Goal: Find contact information: Find contact information

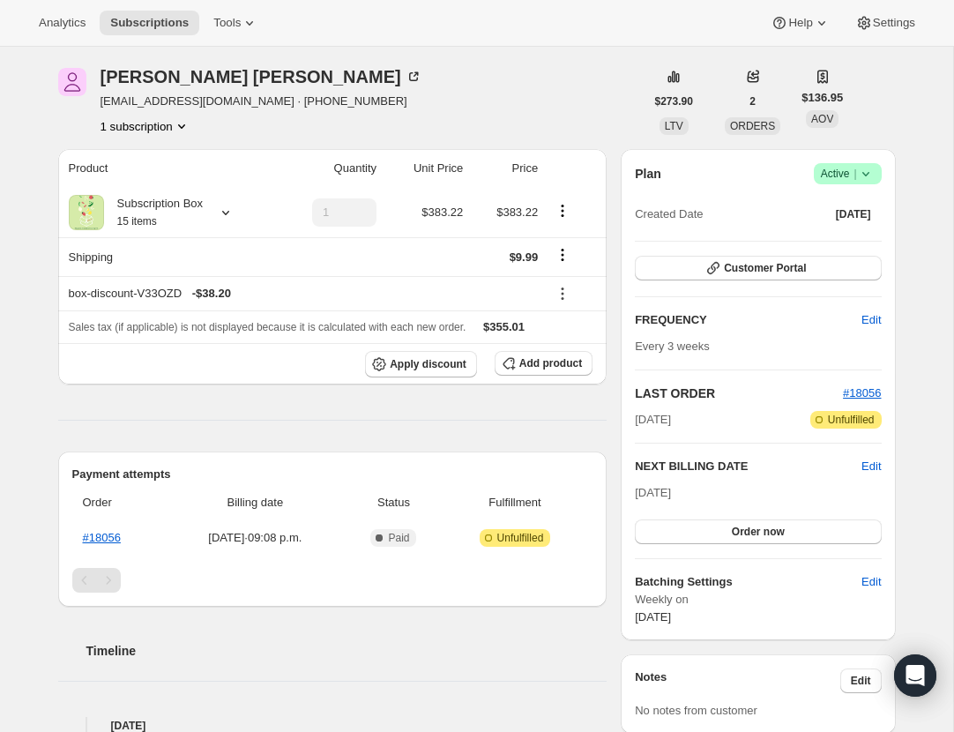
scroll to position [19, 0]
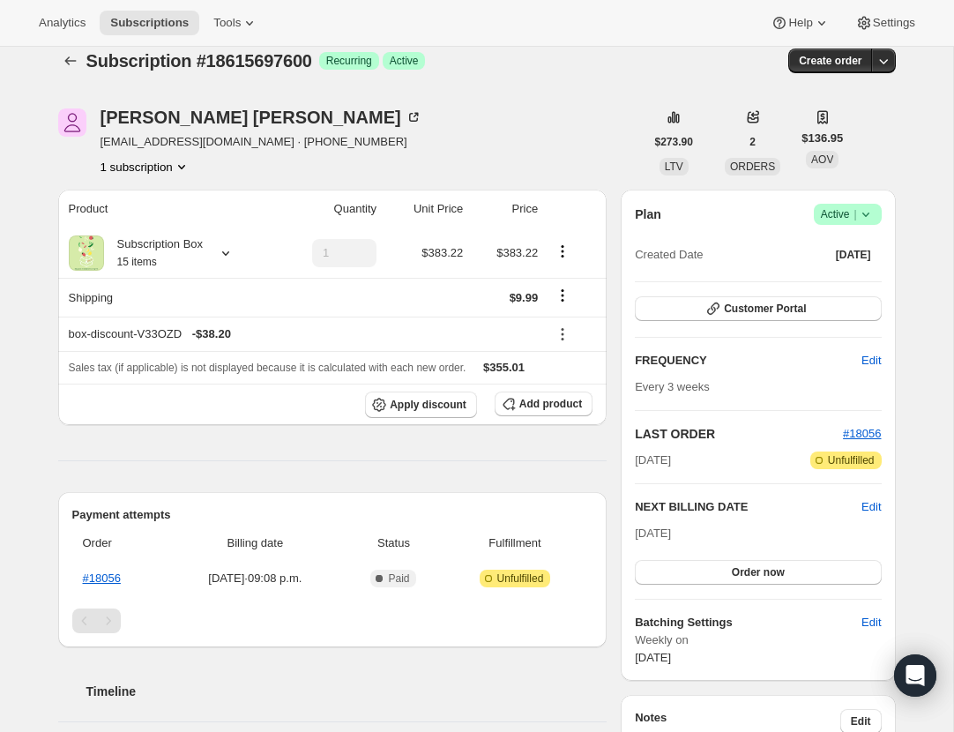
click at [154, 152] on div "[PERSON_NAME] [EMAIL_ADDRESS][DOMAIN_NAME] · [PHONE_NUMBER] 1 subscription" at bounding box center [262, 141] width 322 height 67
click at [154, 151] on div "[PERSON_NAME] [EMAIL_ADDRESS][DOMAIN_NAME] · [PHONE_NUMBER] 1 subscription" at bounding box center [262, 141] width 322 height 67
click at [154, 148] on div "[PERSON_NAME] [EMAIL_ADDRESS][DOMAIN_NAME] · [PHONE_NUMBER] 1 subscription" at bounding box center [262, 141] width 322 height 67
click at [154, 147] on span "[EMAIL_ADDRESS][DOMAIN_NAME] · [PHONE_NUMBER]" at bounding box center [262, 142] width 322 height 18
click at [154, 144] on span "[EMAIL_ADDRESS][DOMAIN_NAME] · [PHONE_NUMBER]" at bounding box center [262, 142] width 322 height 18
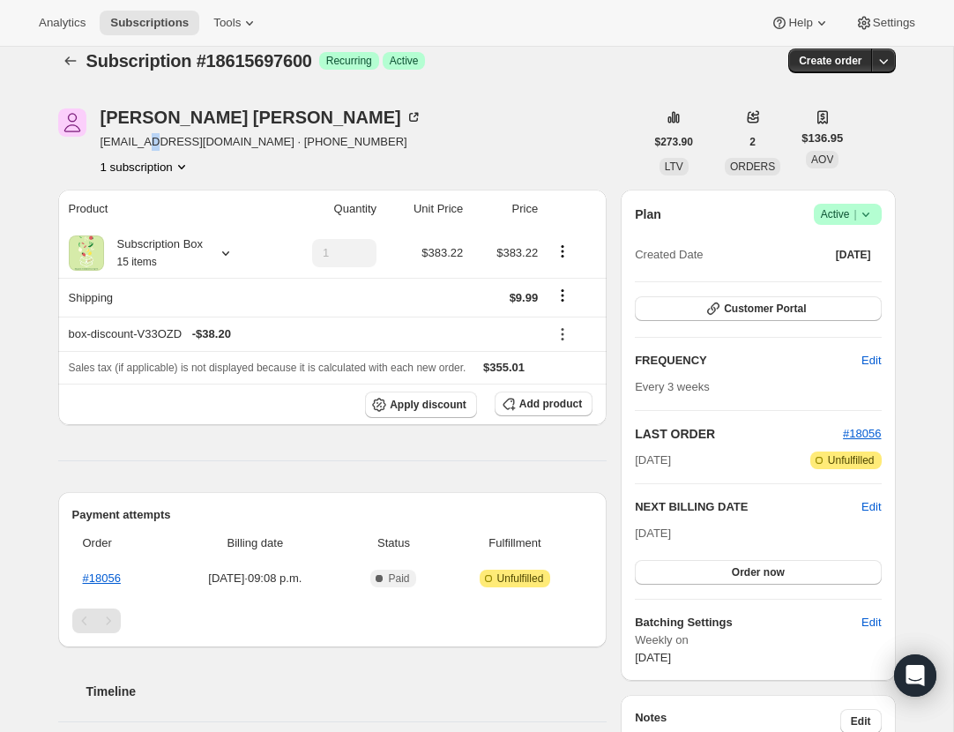
click at [154, 144] on span "[EMAIL_ADDRESS][DOMAIN_NAME] · [PHONE_NUMBER]" at bounding box center [262, 142] width 322 height 18
drag, startPoint x: 220, startPoint y: 142, endPoint x: 99, endPoint y: 140, distance: 120.9
click at [99, 140] on div "[PERSON_NAME] [EMAIL_ADDRESS][DOMAIN_NAME] · [PHONE_NUMBER] 1 subscription" at bounding box center [351, 141] width 587 height 67
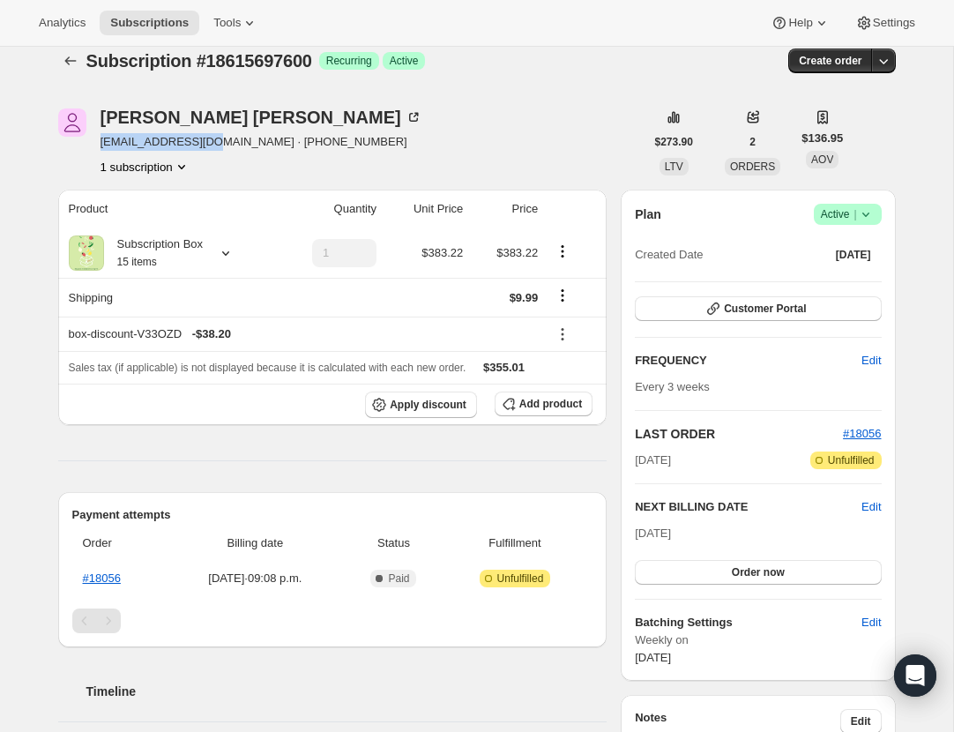
copy span "[EMAIL_ADDRESS][DOMAIN_NAME]"
